Goal: Information Seeking & Learning: Check status

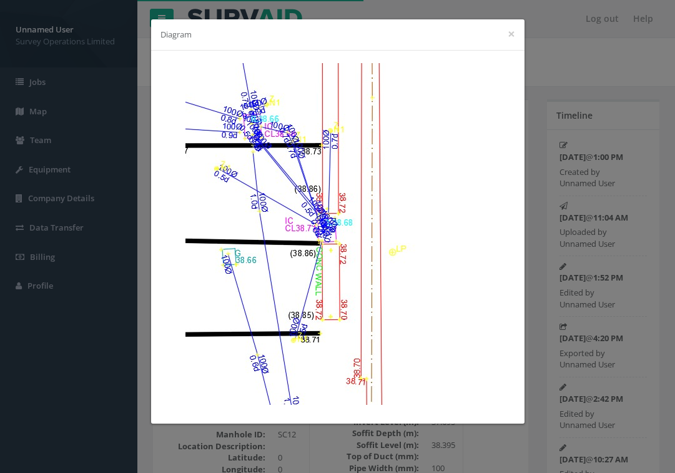
scroll to position [1773, 0]
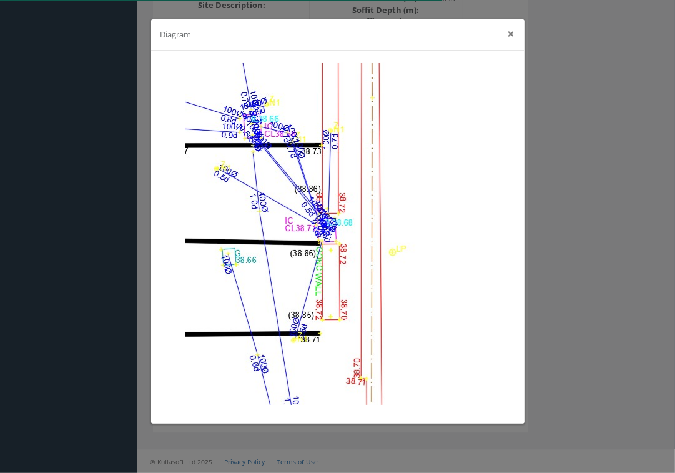
click at [508, 33] on button "×" at bounding box center [511, 33] width 7 height 13
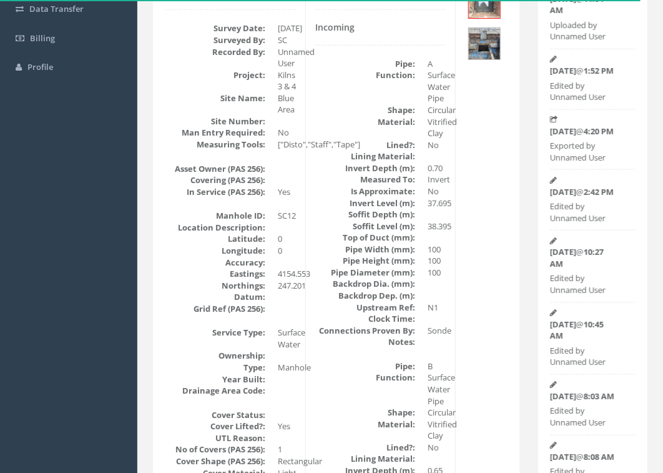
scroll to position [0, 0]
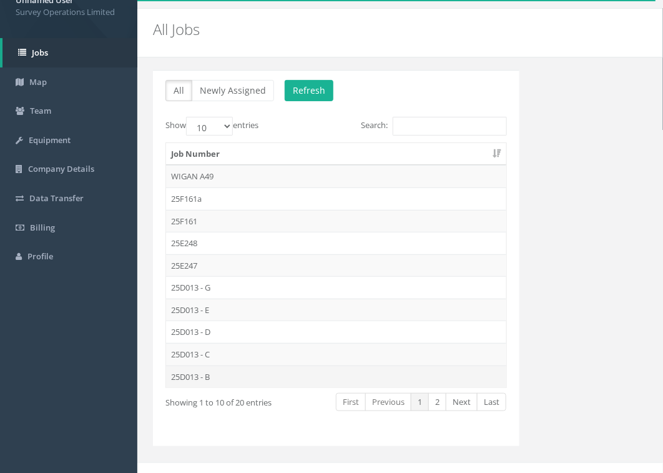
scroll to position [46, 0]
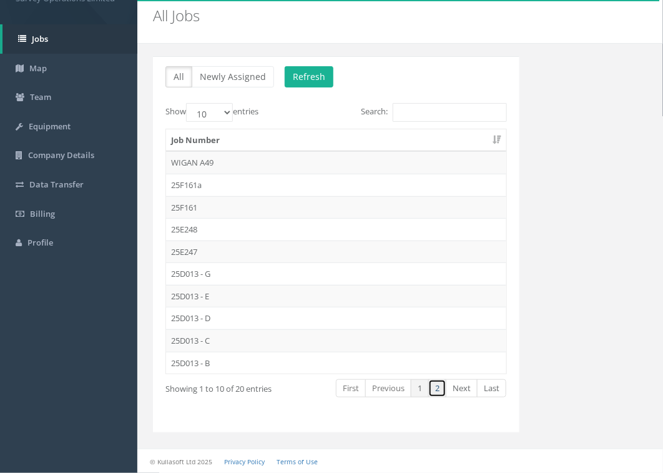
click at [438, 391] on link "2" at bounding box center [437, 388] width 18 height 18
click at [189, 157] on td "25D013 - A" at bounding box center [336, 162] width 340 height 22
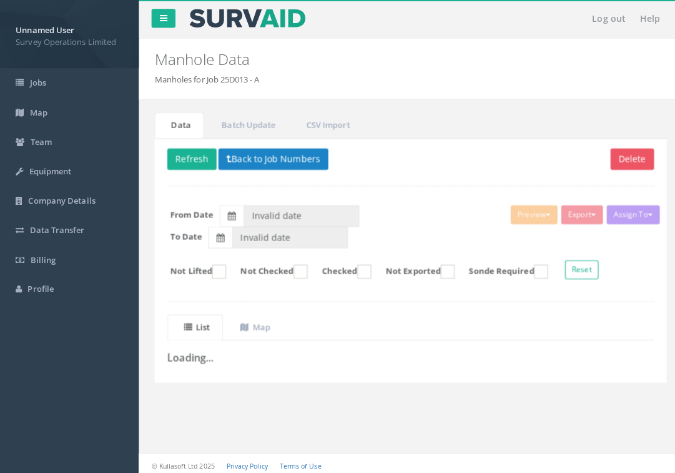
type input "[DATE]"
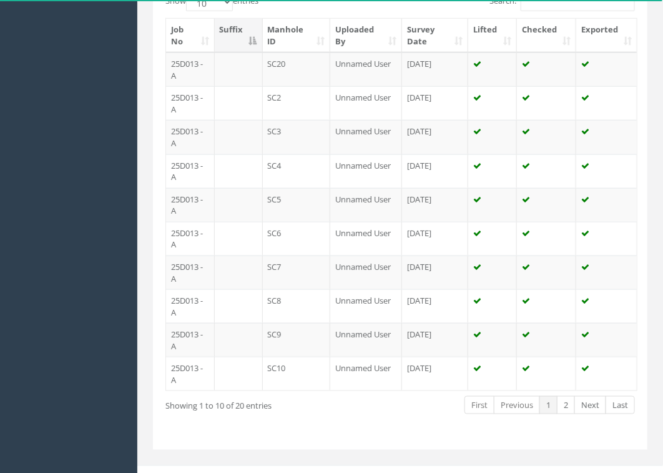
scroll to position [378, 0]
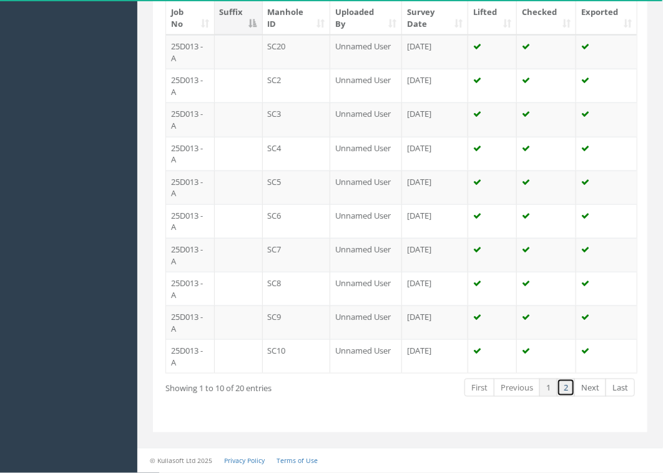
click at [570, 389] on link "2" at bounding box center [566, 388] width 18 height 18
click at [548, 388] on link "1" at bounding box center [549, 388] width 18 height 18
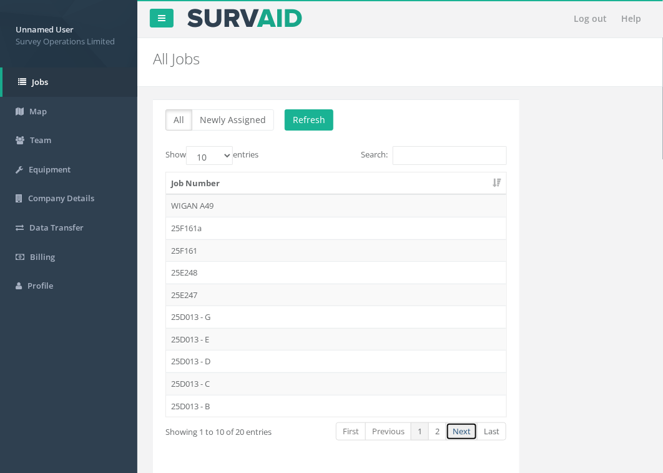
click at [459, 432] on link "Next" at bounding box center [462, 431] width 32 height 18
click at [420, 428] on link "1" at bounding box center [420, 431] width 18 height 18
click at [439, 432] on link "2" at bounding box center [437, 431] width 18 height 18
click at [422, 433] on link "1" at bounding box center [420, 431] width 18 height 18
click at [463, 434] on link "Next" at bounding box center [462, 431] width 32 height 18
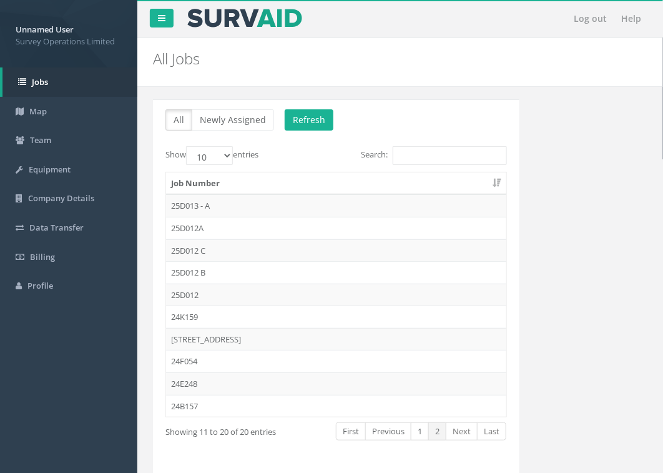
click at [464, 434] on link "Next" at bounding box center [462, 431] width 32 height 18
click at [205, 206] on td "25D013 - A" at bounding box center [336, 205] width 340 height 22
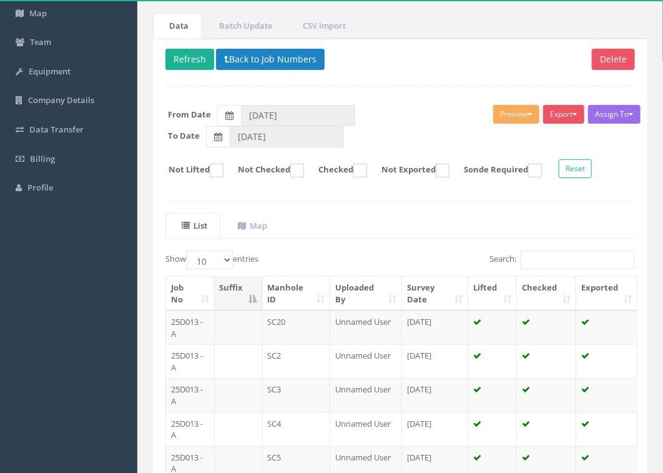
scroll to position [234, 0]
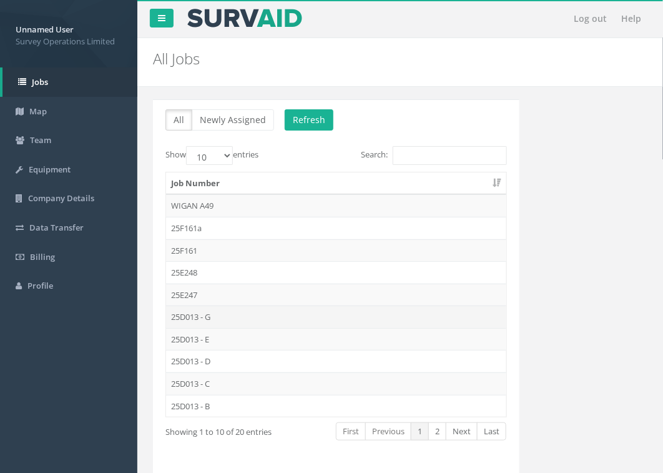
click at [207, 314] on td "25D013 - G" at bounding box center [336, 316] width 340 height 22
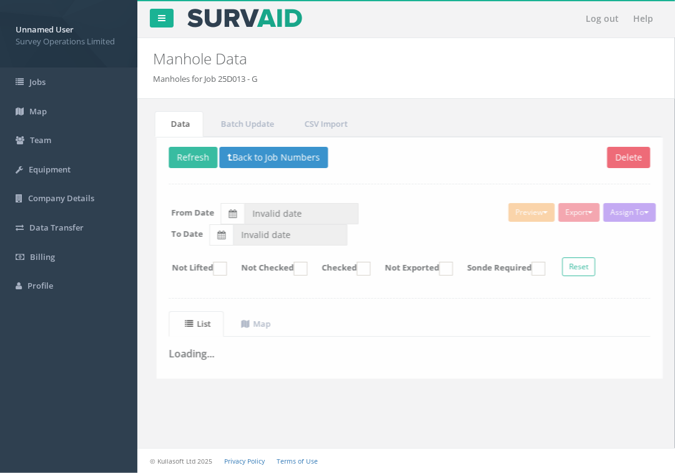
type input "[DATE]"
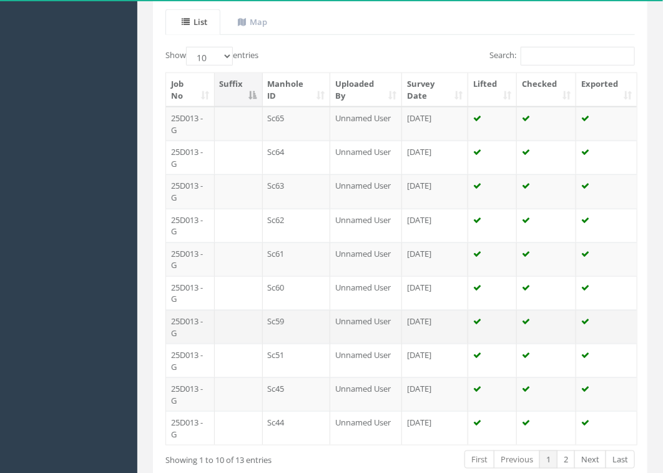
scroll to position [312, 0]
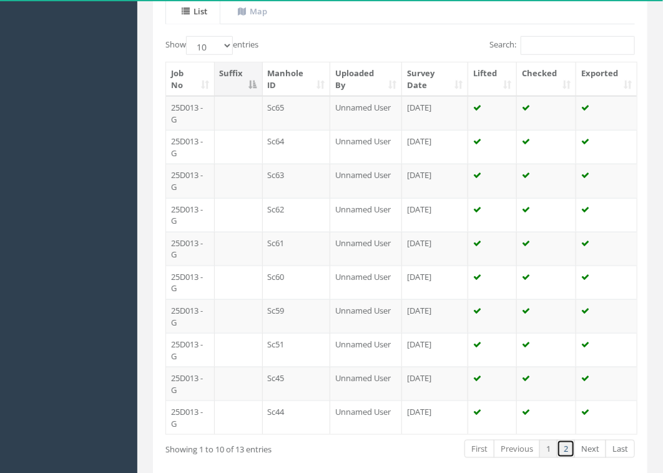
click at [572, 450] on link "2" at bounding box center [566, 449] width 18 height 18
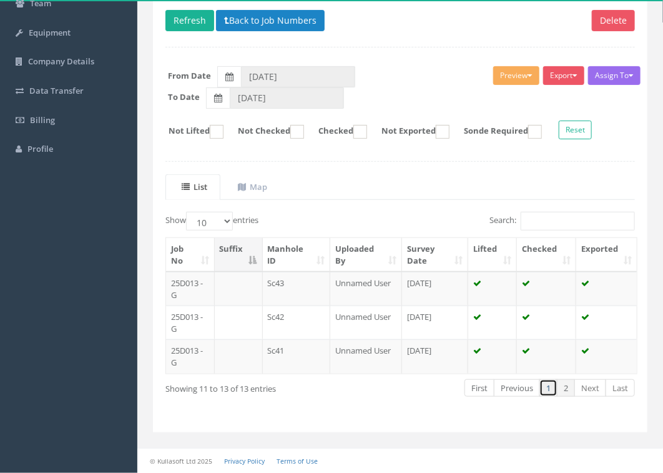
click at [550, 384] on link "1" at bounding box center [549, 388] width 18 height 18
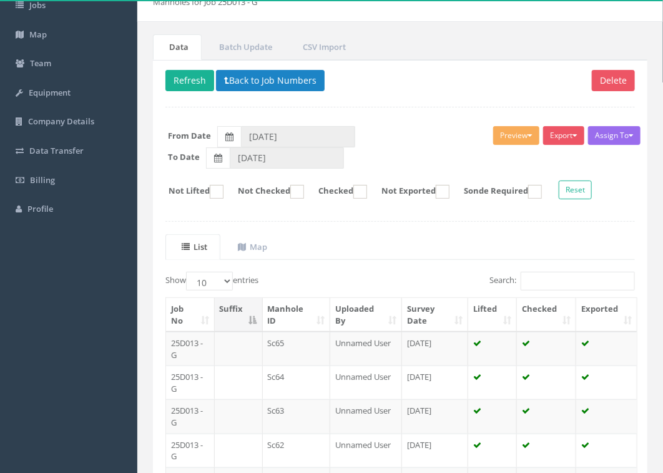
scroll to position [0, 0]
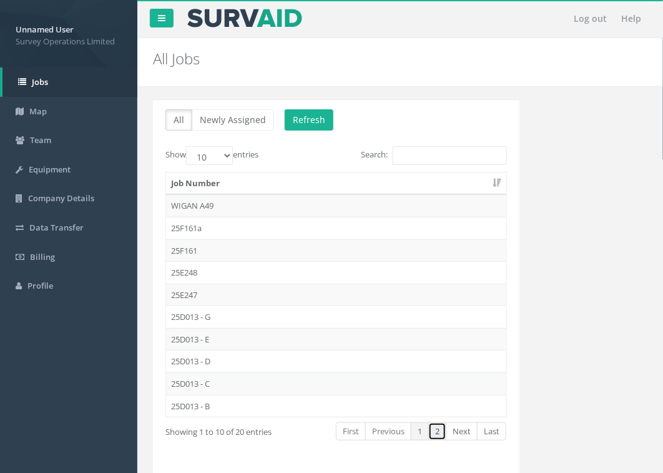
click at [438, 436] on link "2" at bounding box center [437, 431] width 18 height 18
click at [437, 433] on link "2" at bounding box center [437, 431] width 18 height 18
click at [414, 431] on link "1" at bounding box center [420, 431] width 18 height 18
click at [199, 339] on td "25D013 - E" at bounding box center [336, 339] width 340 height 22
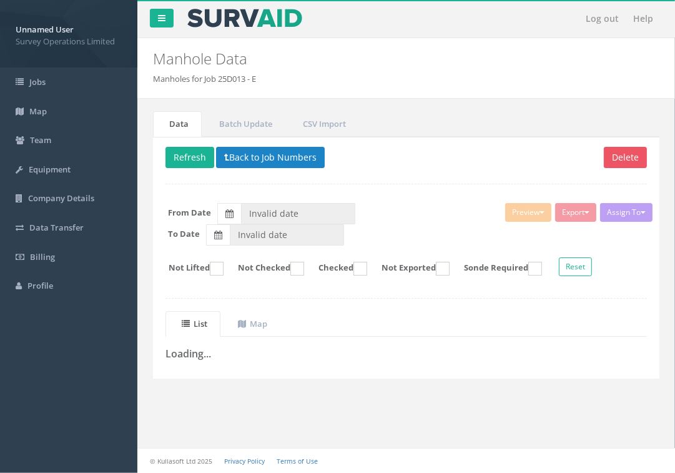
type input "[DATE]"
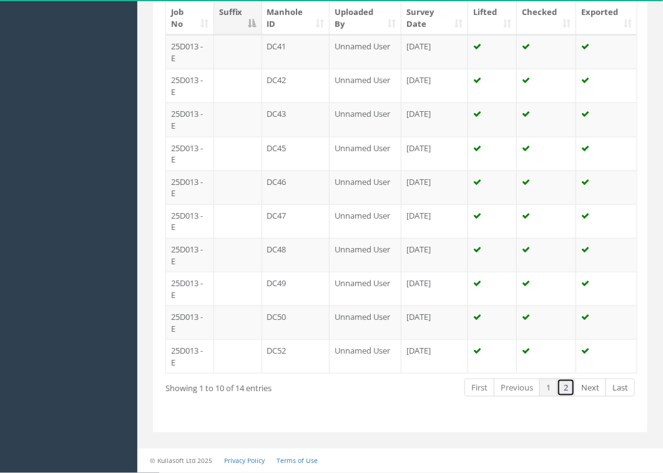
click at [569, 387] on link "2" at bounding box center [566, 388] width 18 height 18
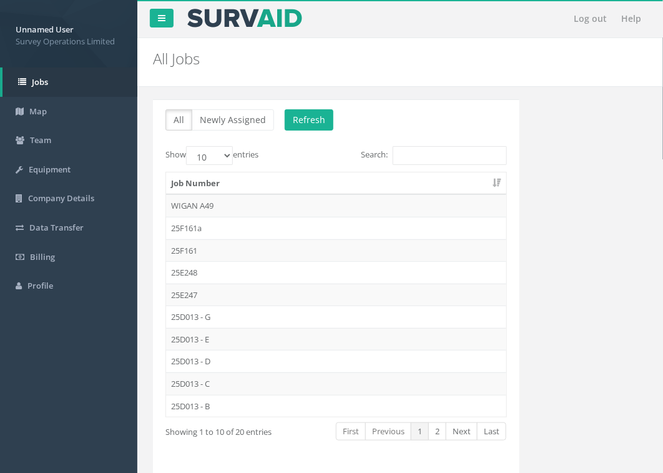
click at [194, 358] on td "25D013 - D" at bounding box center [336, 361] width 340 height 22
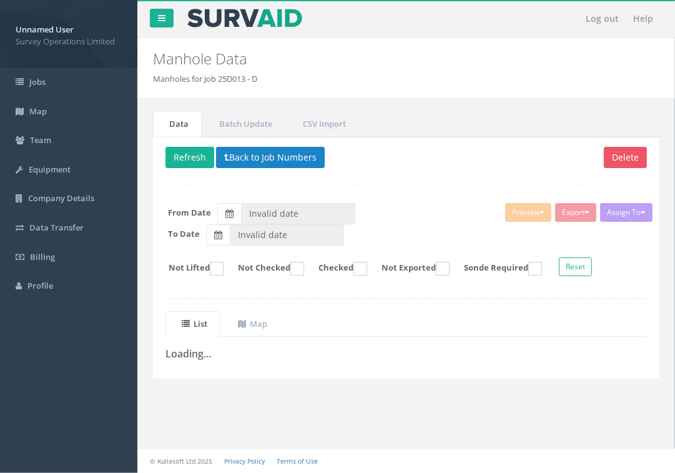
type input "[DATE]"
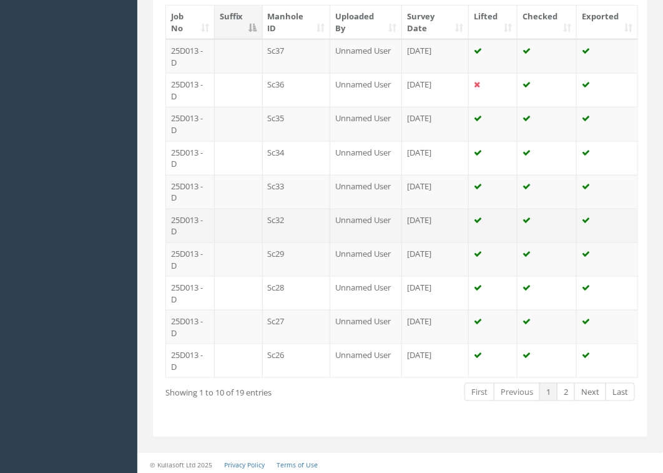
scroll to position [378, 0]
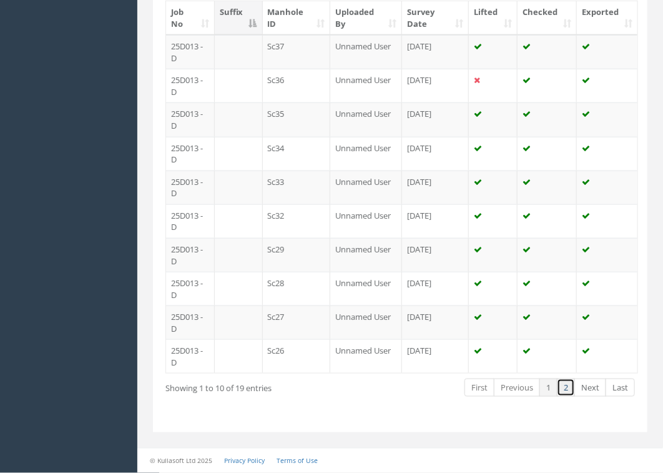
click at [567, 385] on link "2" at bounding box center [566, 388] width 18 height 18
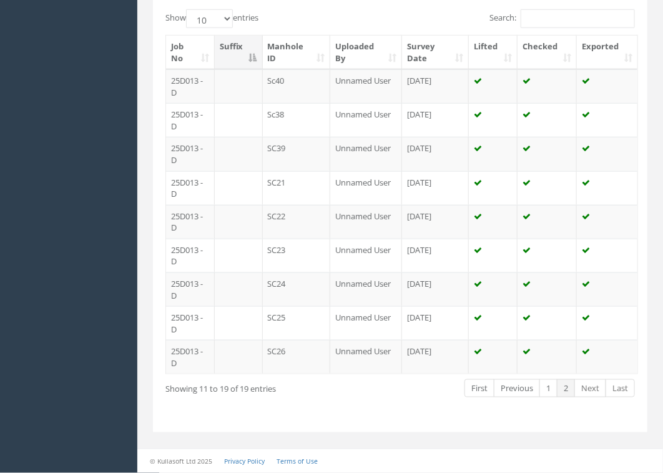
scroll to position [344, 0]
click at [289, 345] on td "SC26" at bounding box center [297, 357] width 68 height 34
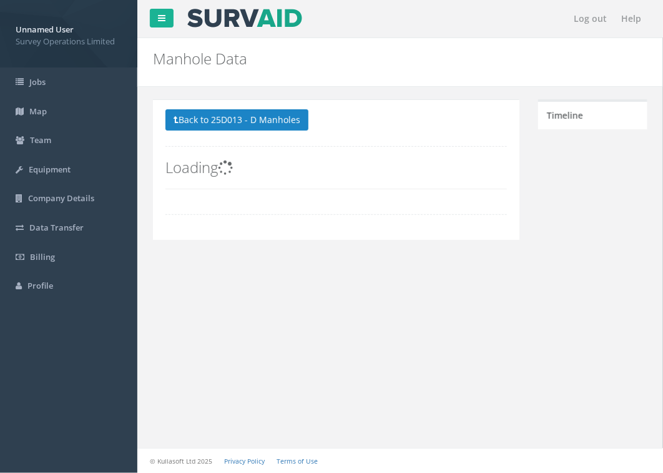
scroll to position [0, 0]
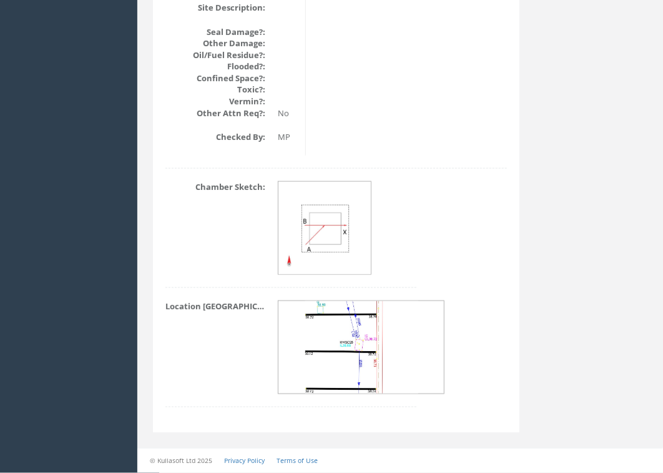
click at [337, 235] on img at bounding box center [326, 229] width 94 height 94
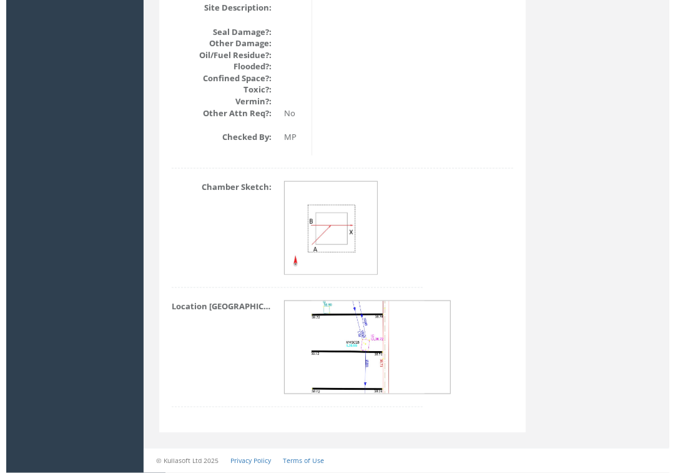
scroll to position [1645, 0]
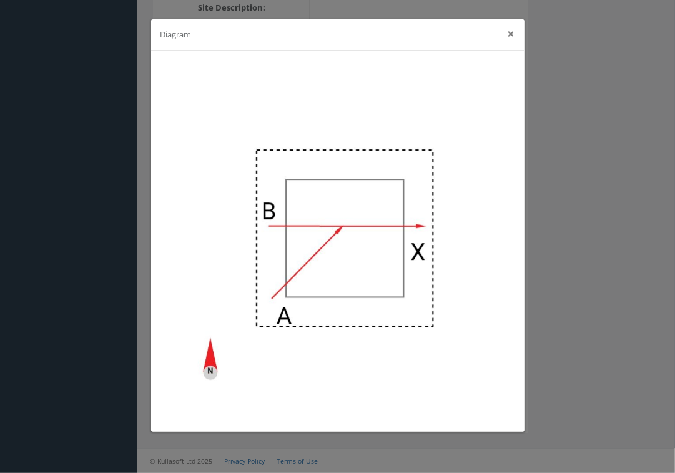
drag, startPoint x: 509, startPoint y: 31, endPoint x: 526, endPoint y: 92, distance: 63.5
click at [509, 32] on button "×" at bounding box center [511, 33] width 7 height 13
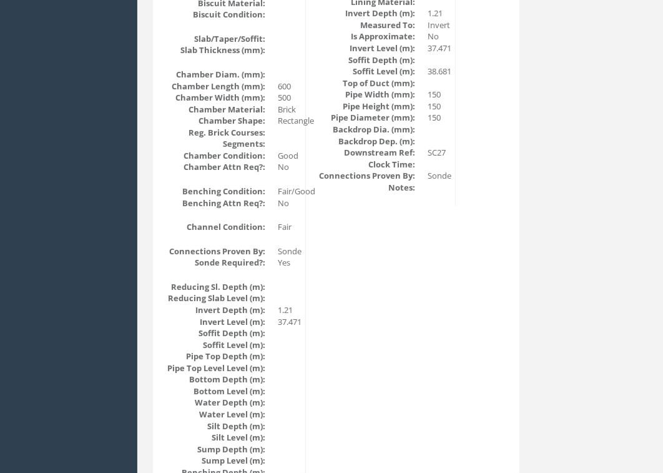
scroll to position [876, 0]
